Goal: Check status: Check status

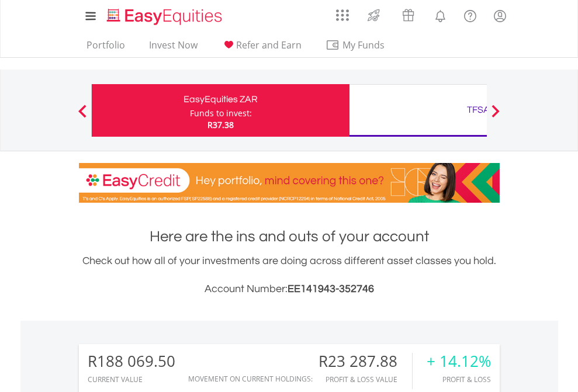
click at [190, 110] on div "Funds to invest:" at bounding box center [221, 113] width 62 height 12
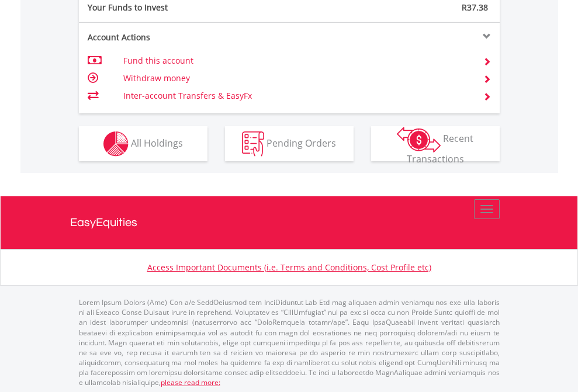
scroll to position [1166, 0]
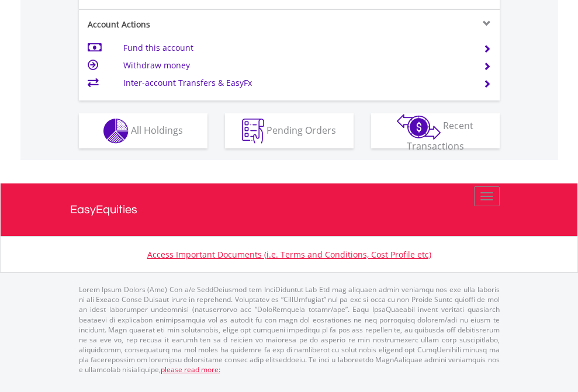
scroll to position [1120, 0]
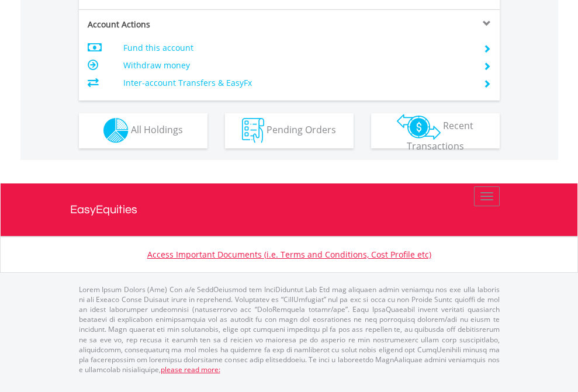
scroll to position [1092, 0]
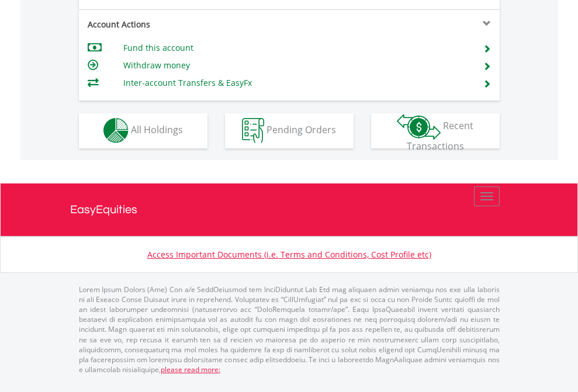
scroll to position [1092, 0]
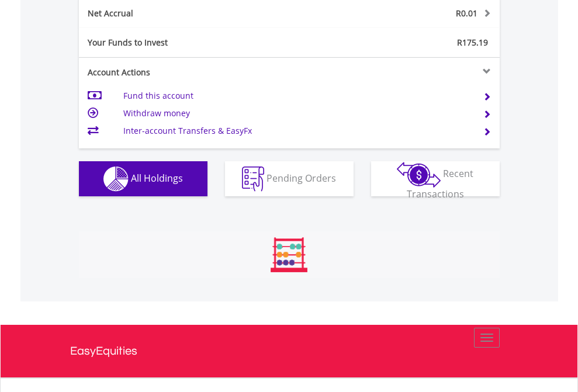
scroll to position [112, 183]
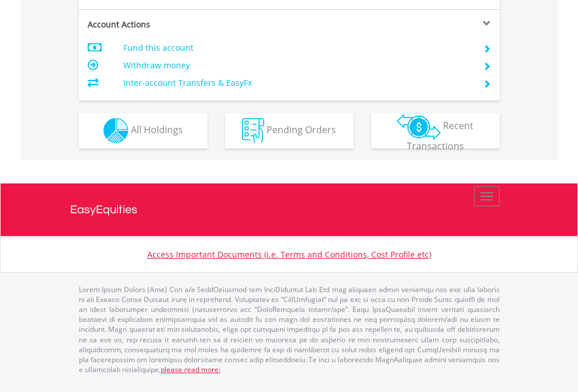
click at [131, 136] on span "All Holdings" at bounding box center [157, 129] width 52 height 13
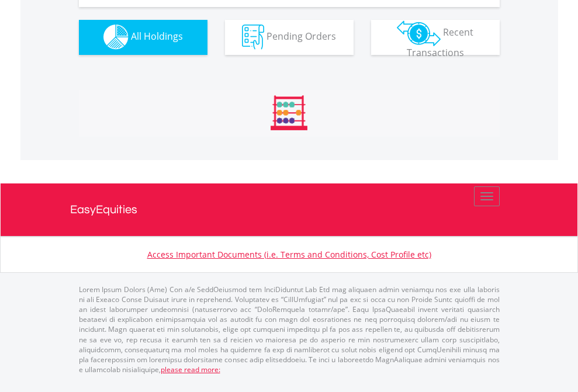
scroll to position [1157, 0]
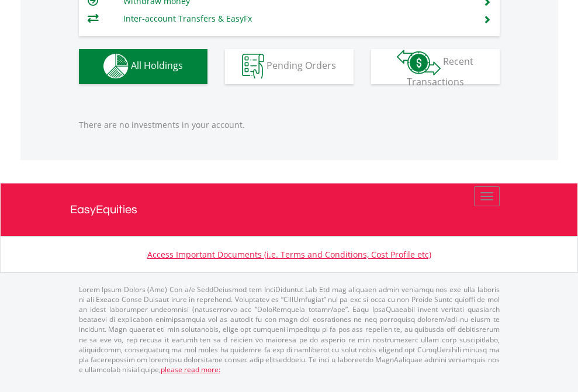
scroll to position [1157, 0]
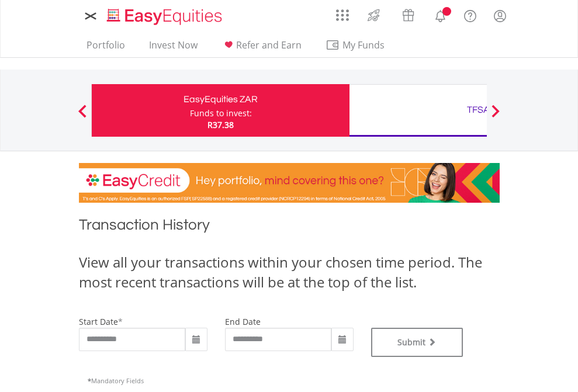
type input "**********"
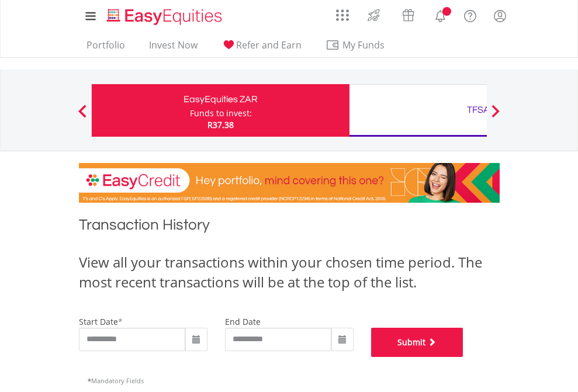
click at [463, 357] on button "Submit" at bounding box center [417, 342] width 92 height 29
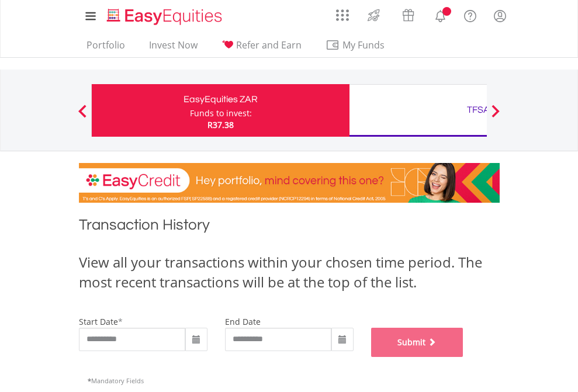
scroll to position [474, 0]
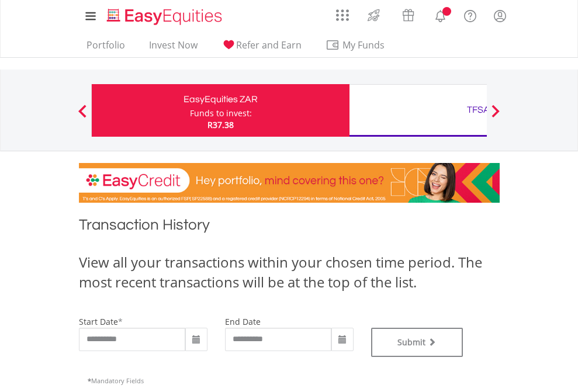
click at [418, 110] on div "TFSA" at bounding box center [478, 110] width 244 height 16
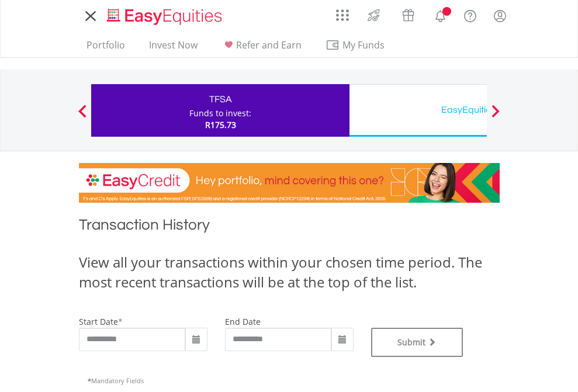
type input "**********"
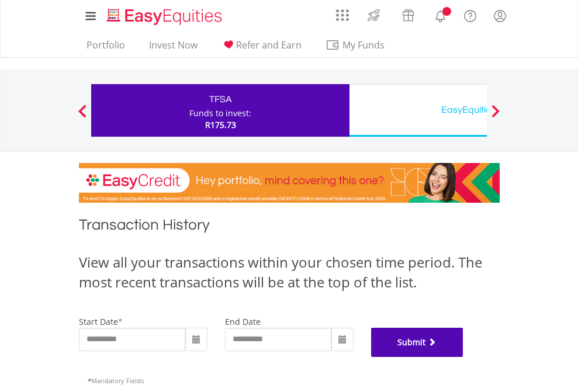
click at [463, 357] on button "Submit" at bounding box center [417, 342] width 92 height 29
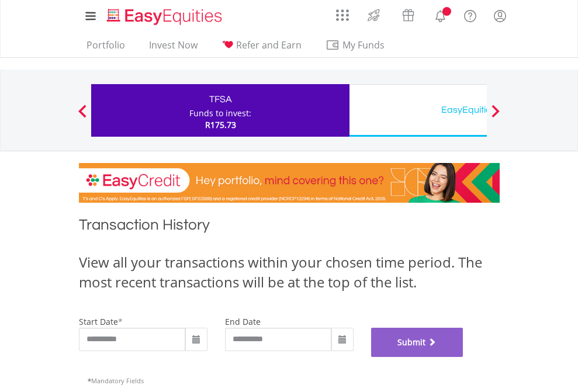
scroll to position [474, 0]
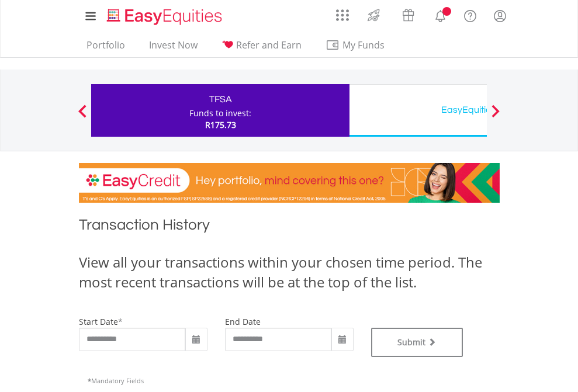
click at [418, 110] on div "EasyEquities USD" at bounding box center [478, 110] width 244 height 16
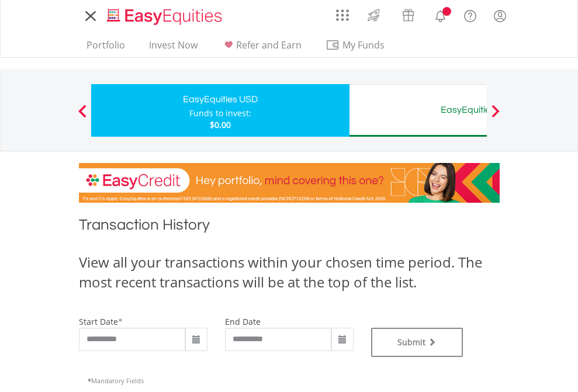
type input "**********"
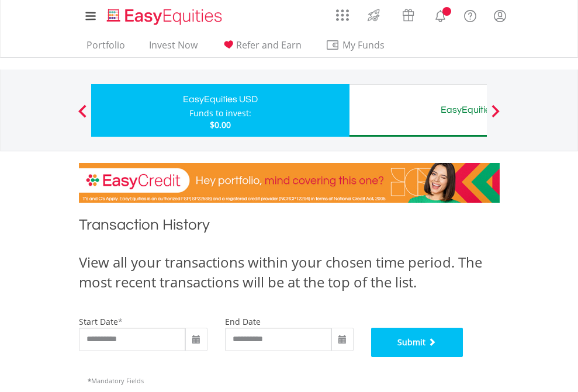
click at [463, 357] on button "Submit" at bounding box center [417, 342] width 92 height 29
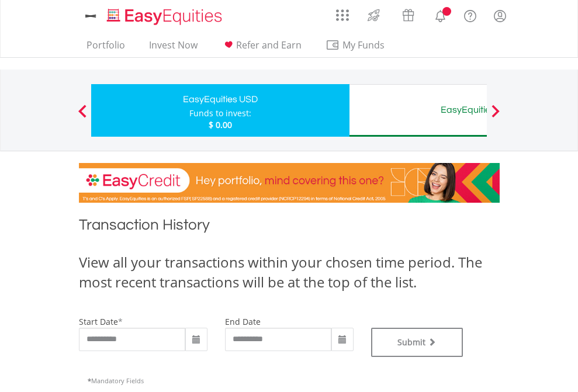
click at [418, 110] on div "EasyEquities AUD" at bounding box center [478, 110] width 244 height 16
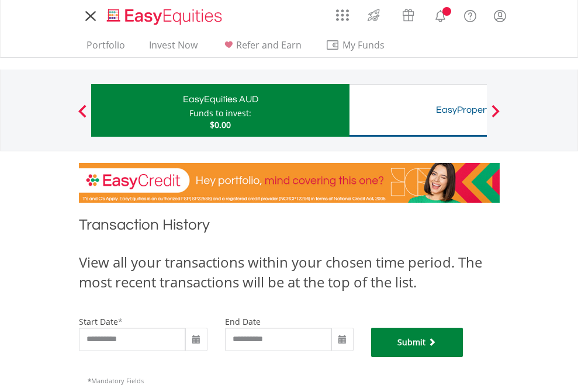
click at [463, 357] on button "Submit" at bounding box center [417, 342] width 92 height 29
